Goal: Information Seeking & Learning: Check status

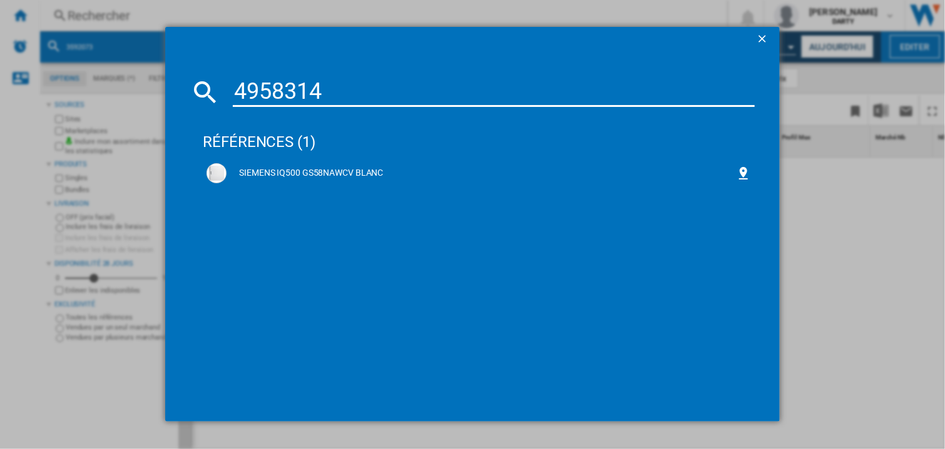
click at [297, 100] on input "4958314" at bounding box center [494, 92] width 522 height 30
type input "7909969"
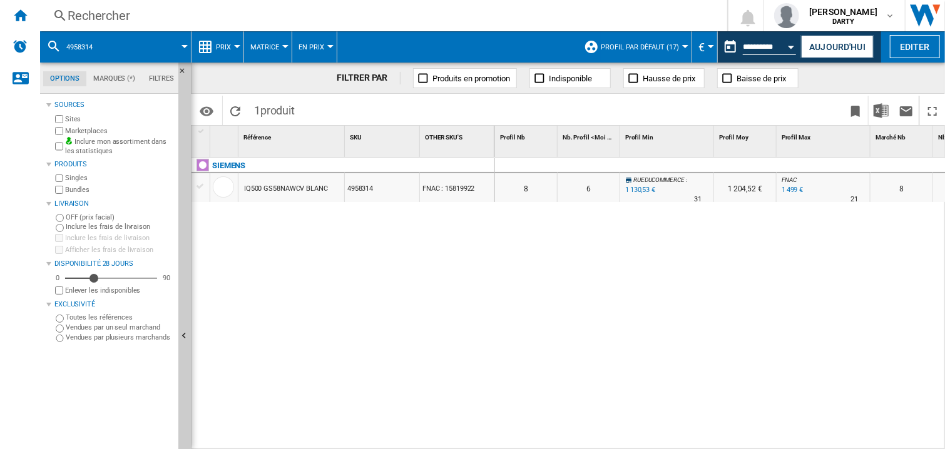
click at [789, 46] on div "Open calendar" at bounding box center [792, 47] width 6 height 3
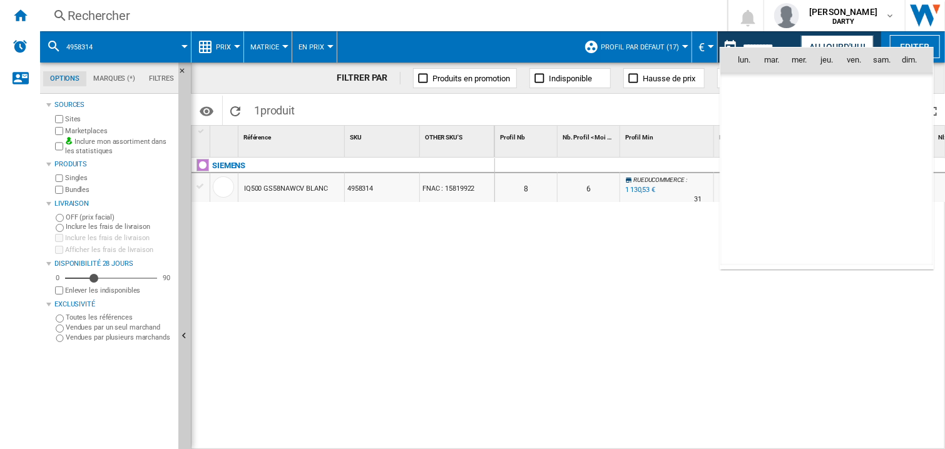
scroll to position [5970, 0]
click at [877, 112] on span "6" at bounding box center [881, 115] width 25 height 25
type input "**********"
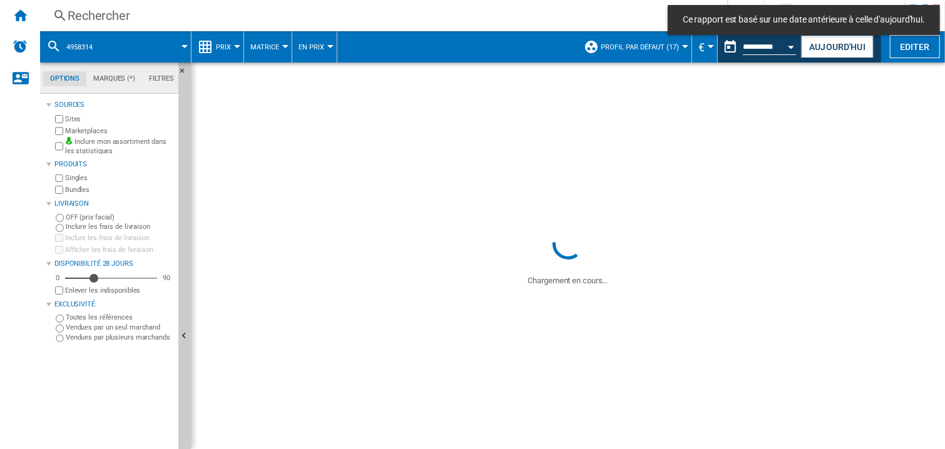
click at [112, 14] on div "Rechercher" at bounding box center [381, 16] width 627 height 18
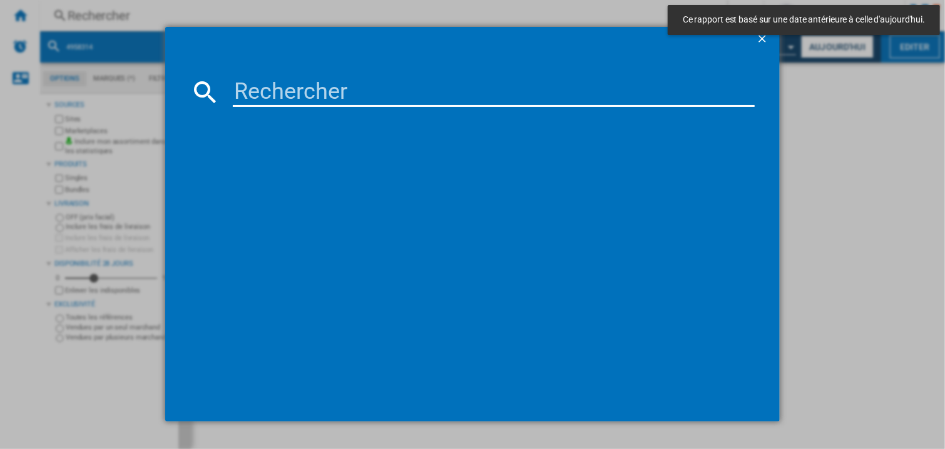
type input "1018000"
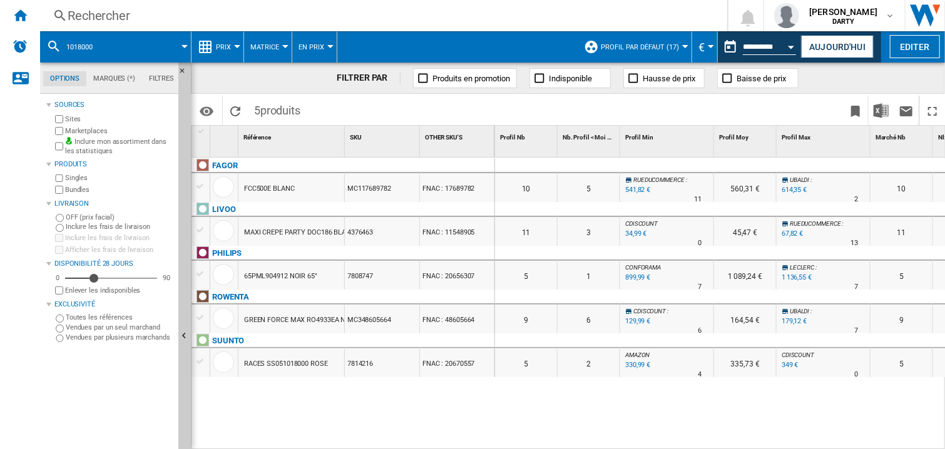
click at [108, 41] on div "1018000" at bounding box center [115, 46] width 138 height 31
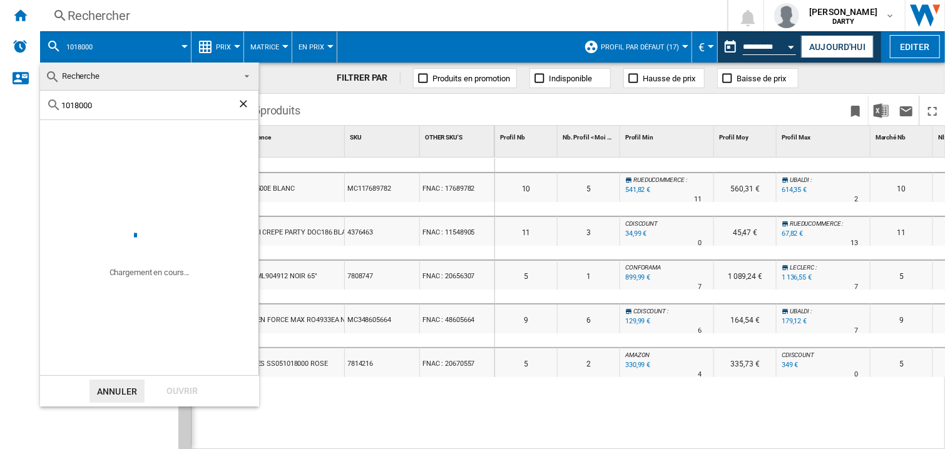
click at [609, 403] on md-backdrop at bounding box center [472, 224] width 945 height 449
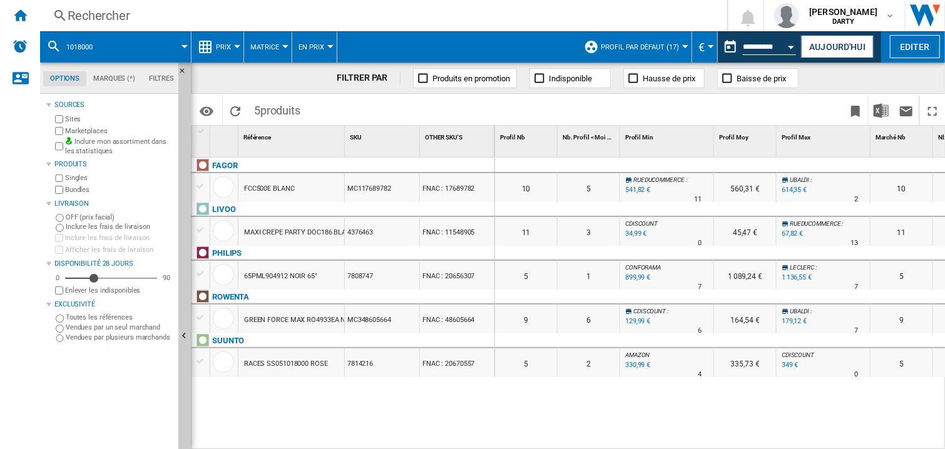
click at [898, 165] on div "0" at bounding box center [902, 165] width 63 height 15
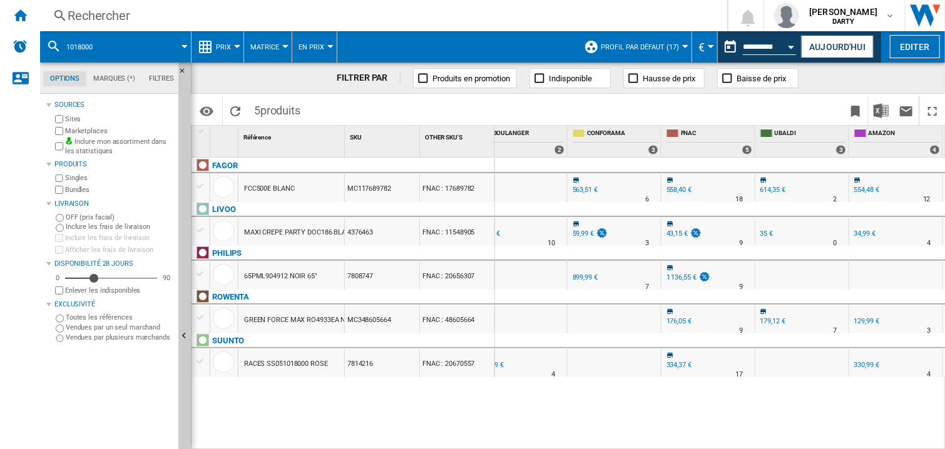
scroll to position [0, 941]
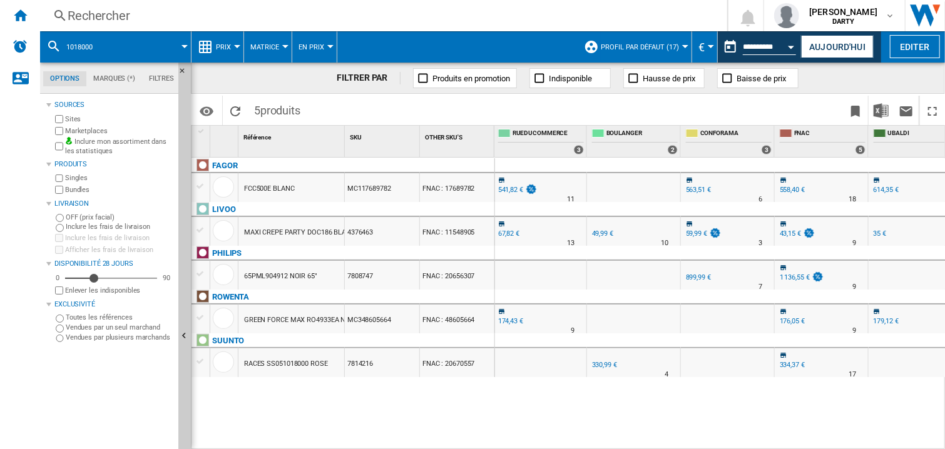
click at [79, 22] on div "Rechercher" at bounding box center [381, 16] width 627 height 18
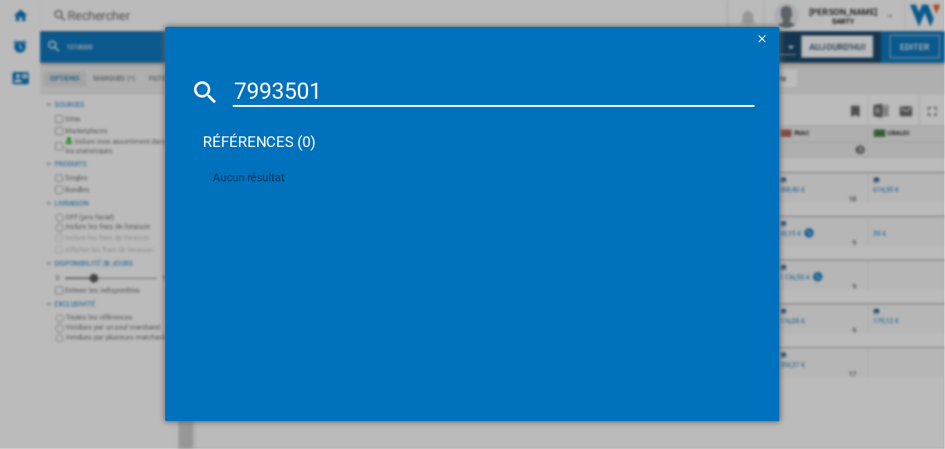
click at [286, 81] on input "7993501" at bounding box center [494, 92] width 522 height 30
paste input "87621"
type input "7876211"
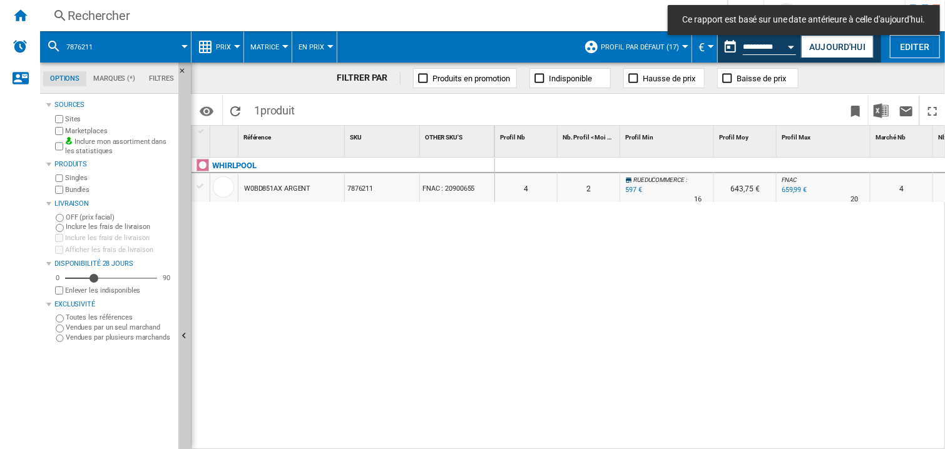
click at [795, 160] on div at bounding box center [824, 165] width 94 height 15
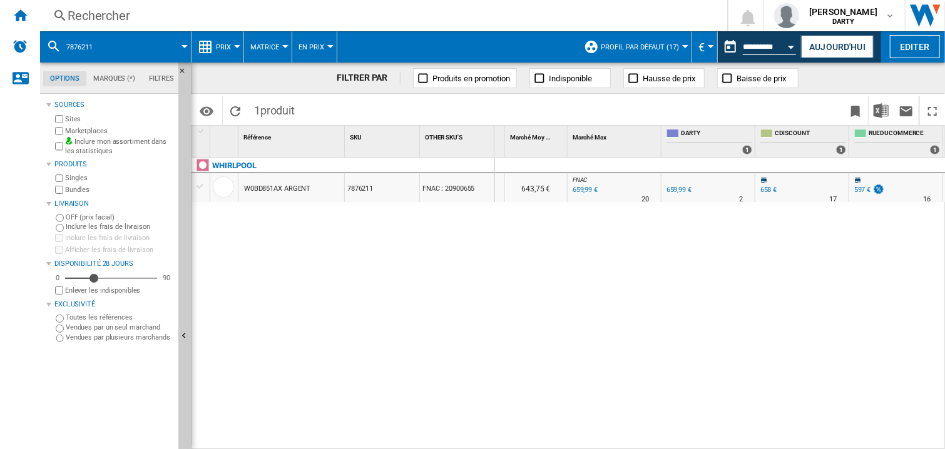
click at [756, 285] on div "0 0 0 0 4 2 RUEDUCOMMERCE : -9.5 % 597 € % N/A 16 RUEDUCOMMERCE : 643,75 € FNAC…" at bounding box center [720, 304] width 451 height 293
